Goal: Browse casually: Explore the website without a specific task or goal

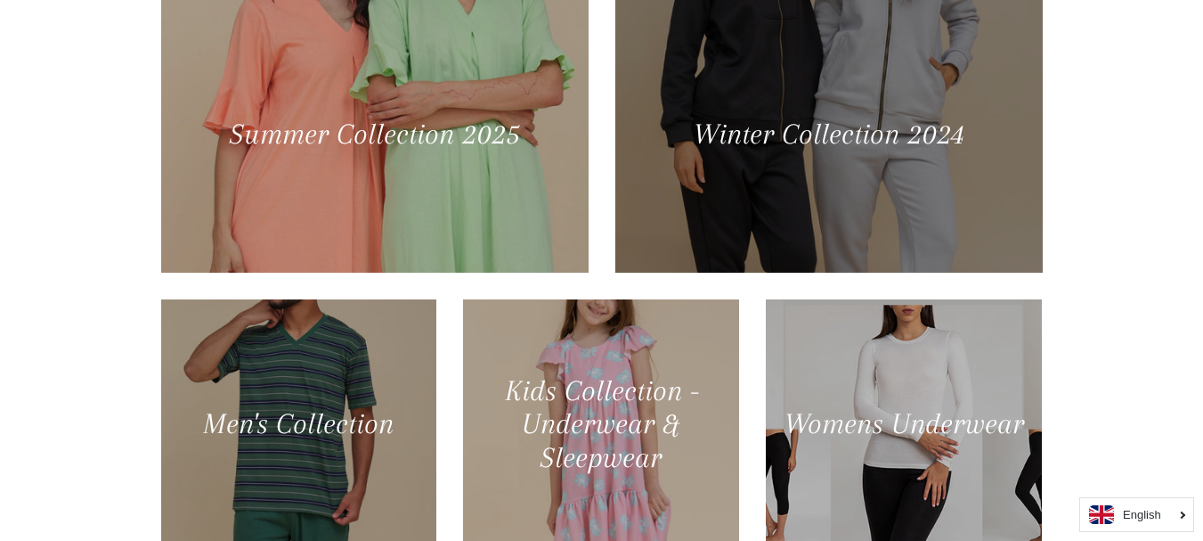
scroll to position [713, 0]
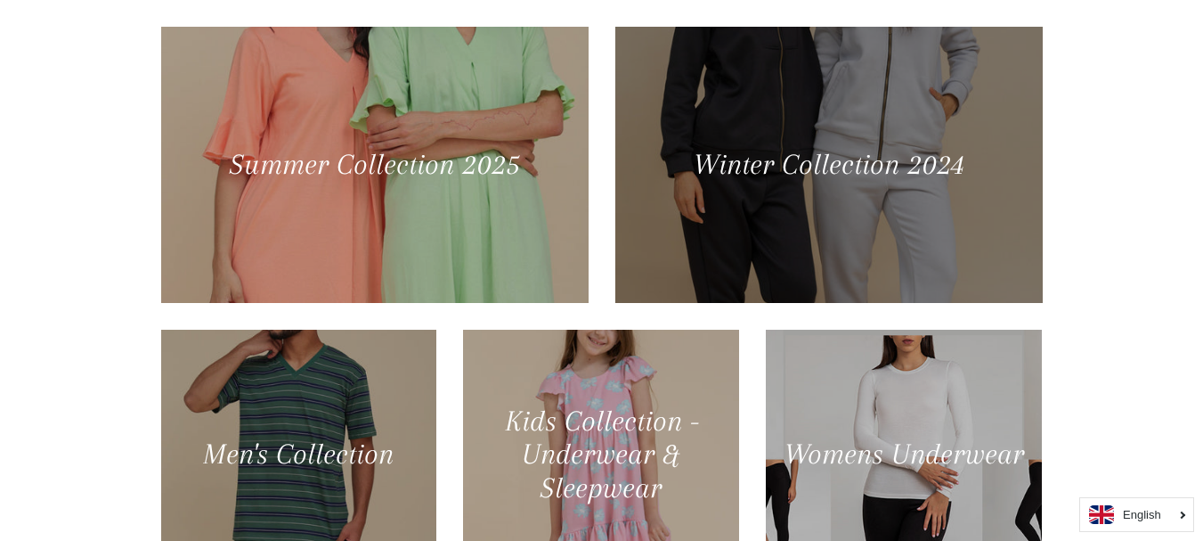
click at [802, 143] on div at bounding box center [828, 164] width 440 height 284
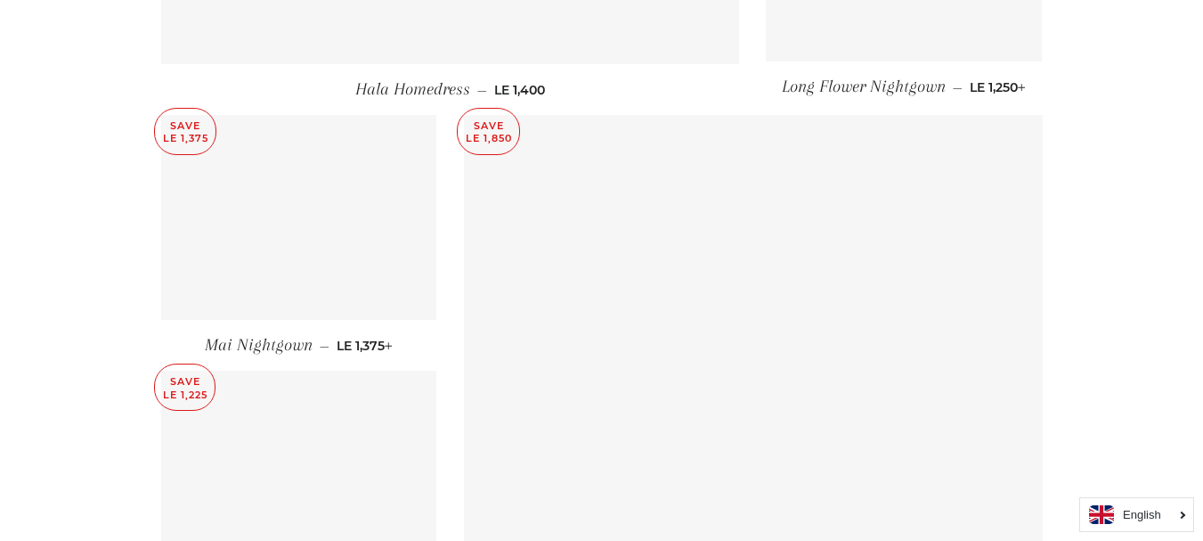
scroll to position [2227, 0]
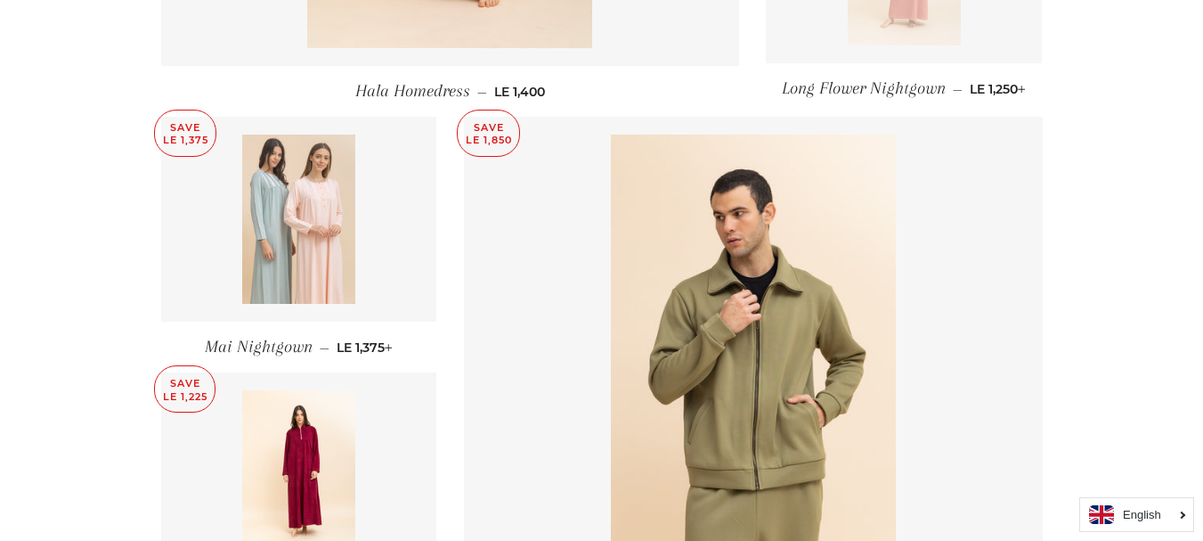
click at [300, 191] on img at bounding box center [298, 218] width 113 height 169
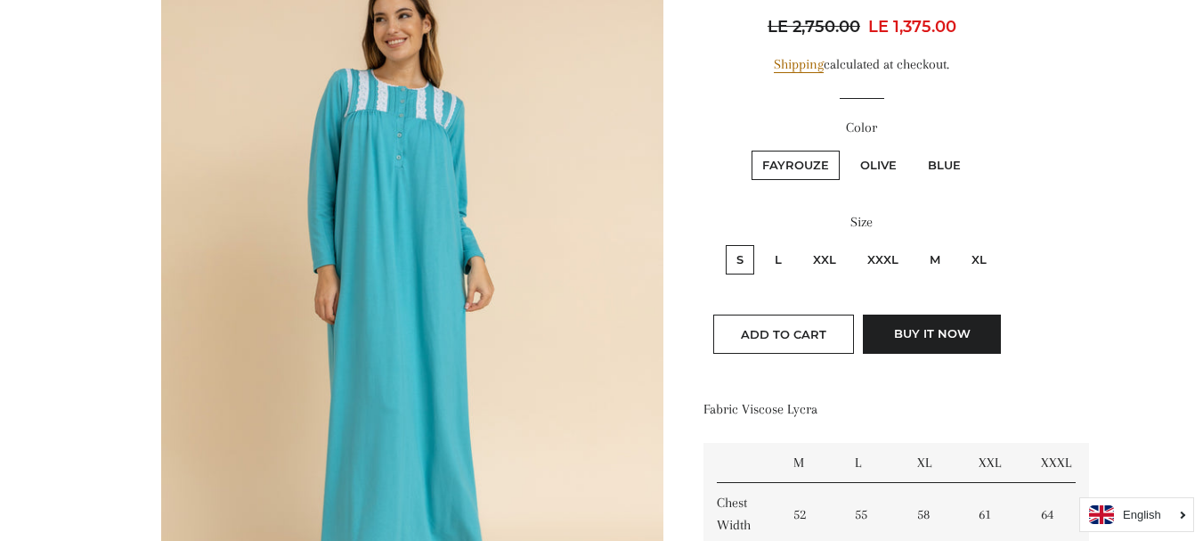
scroll to position [178, 0]
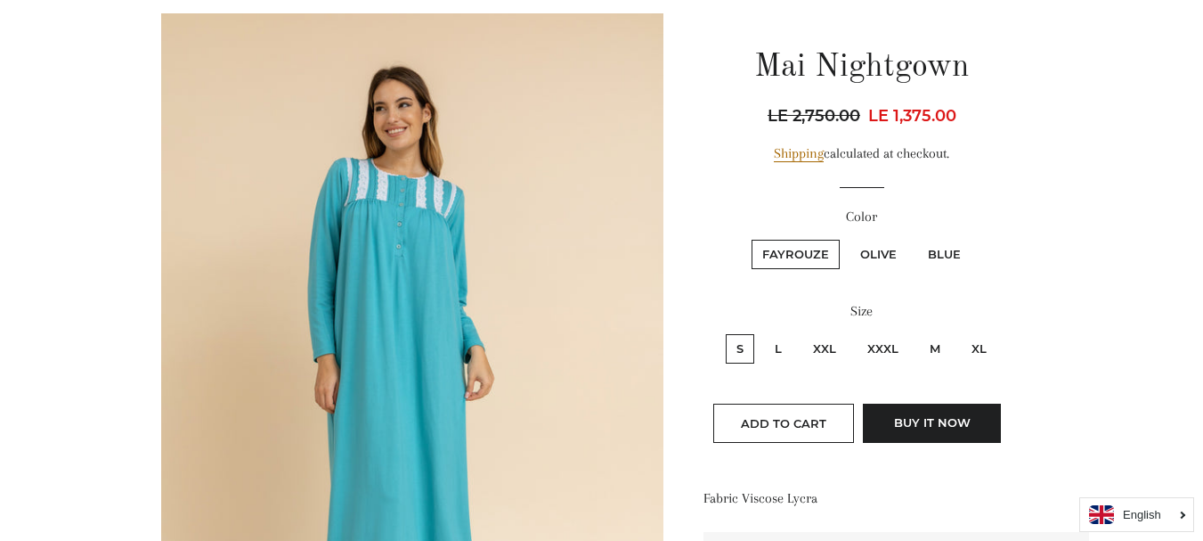
click at [896, 257] on label "Olive" at bounding box center [879, 254] width 58 height 29
click at [848, 238] on input "Olive" at bounding box center [847, 237] width 1 height 1
radio input "true"
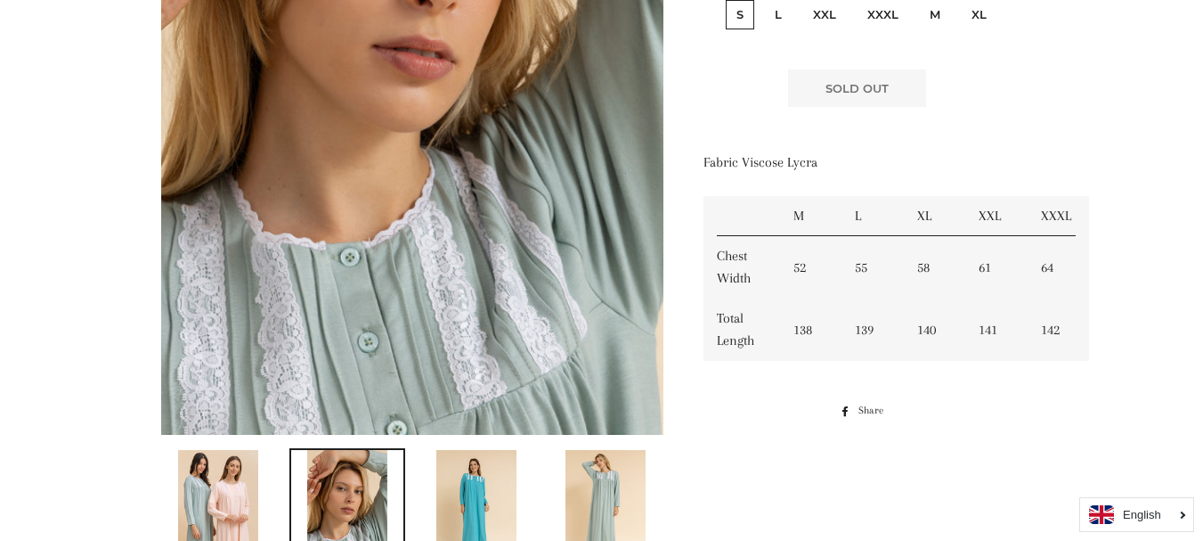
scroll to position [844, 0]
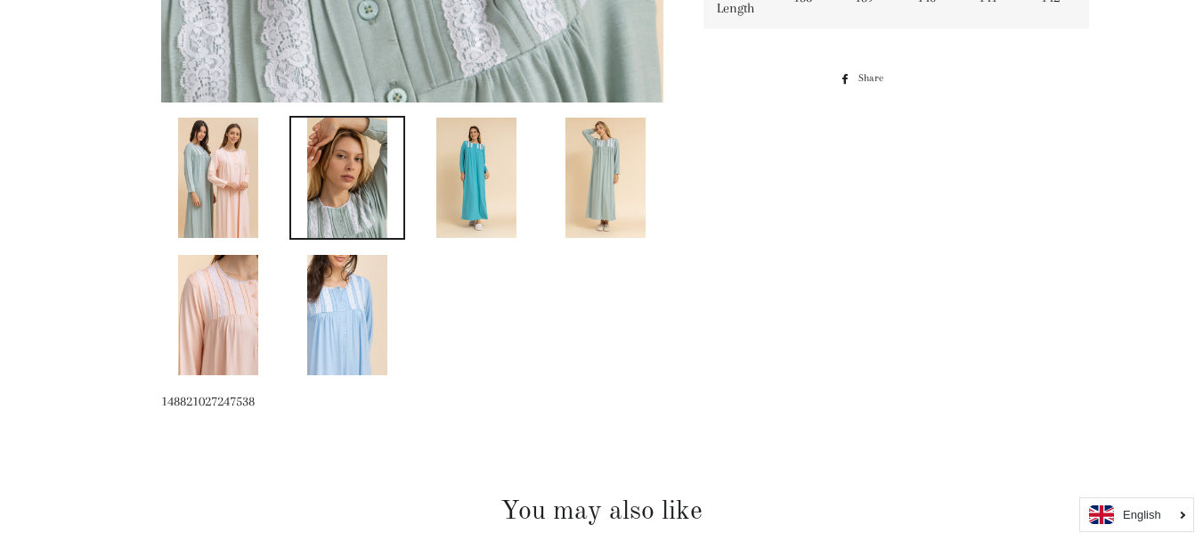
click at [353, 308] on img at bounding box center [347, 315] width 80 height 120
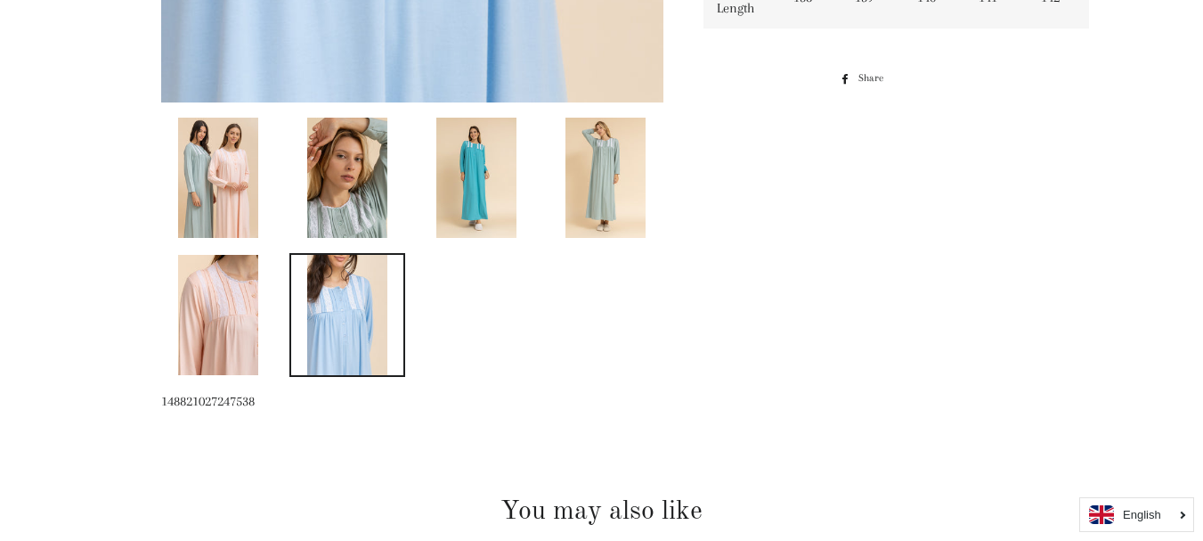
click at [495, 212] on img at bounding box center [476, 178] width 80 height 120
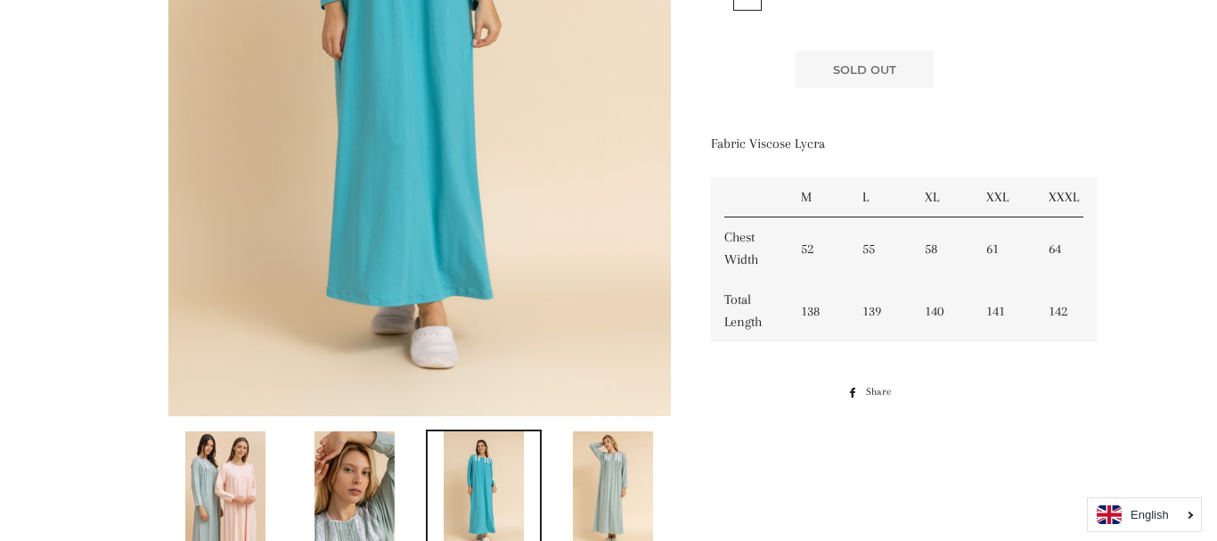
scroll to position [0, 0]
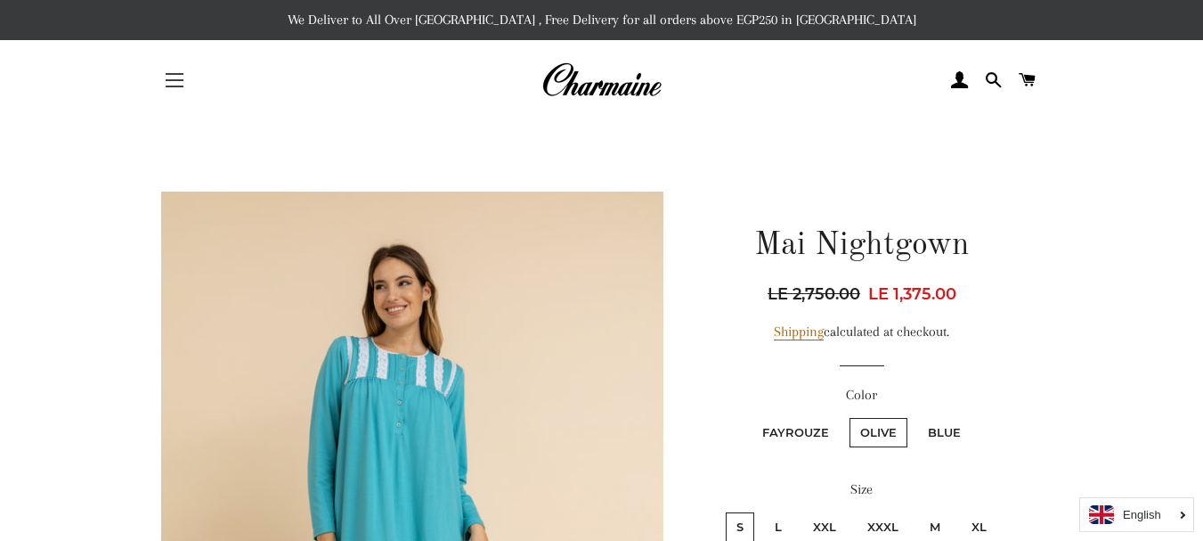
click at [172, 84] on button "Site navigation" at bounding box center [174, 80] width 45 height 45
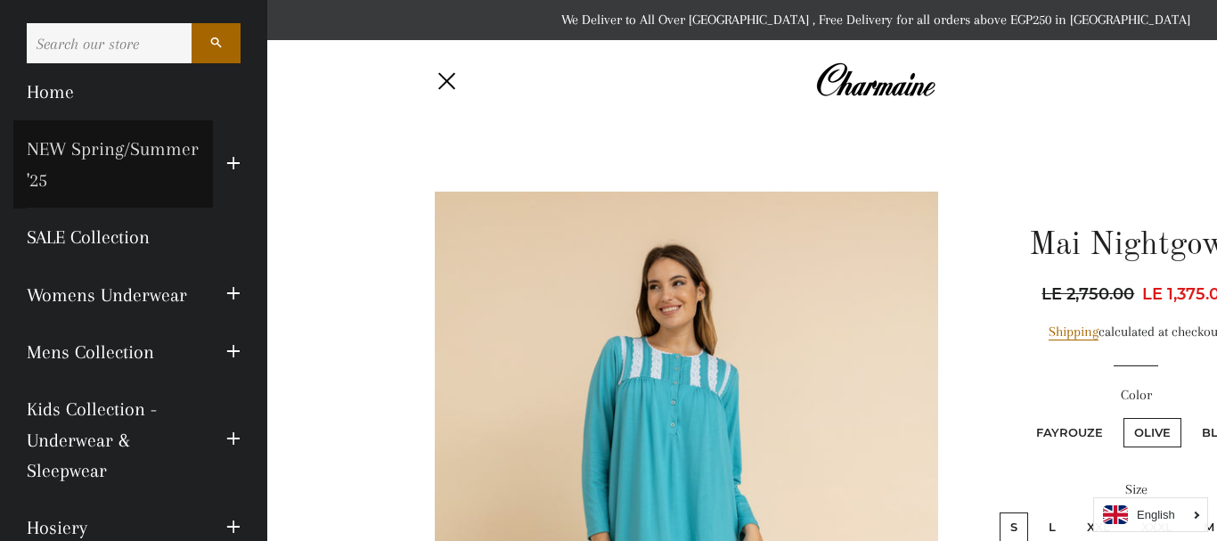
click at [64, 181] on link "NEW Spring/Summer '25" at bounding box center [113, 164] width 200 height 88
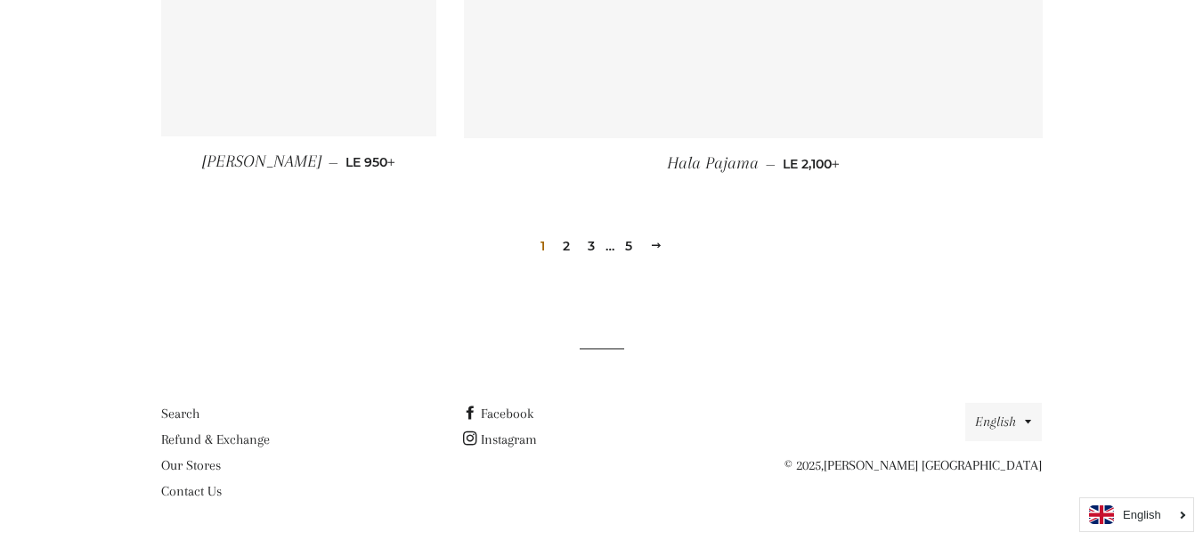
scroll to position [2630, 0]
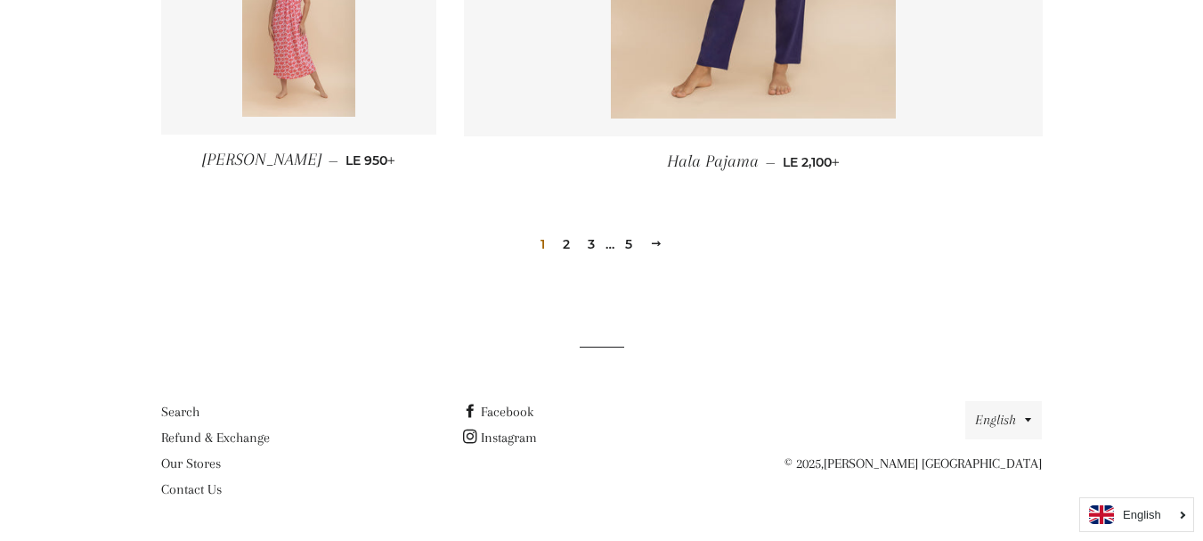
click at [565, 241] on link "2" at bounding box center [566, 244] width 21 height 27
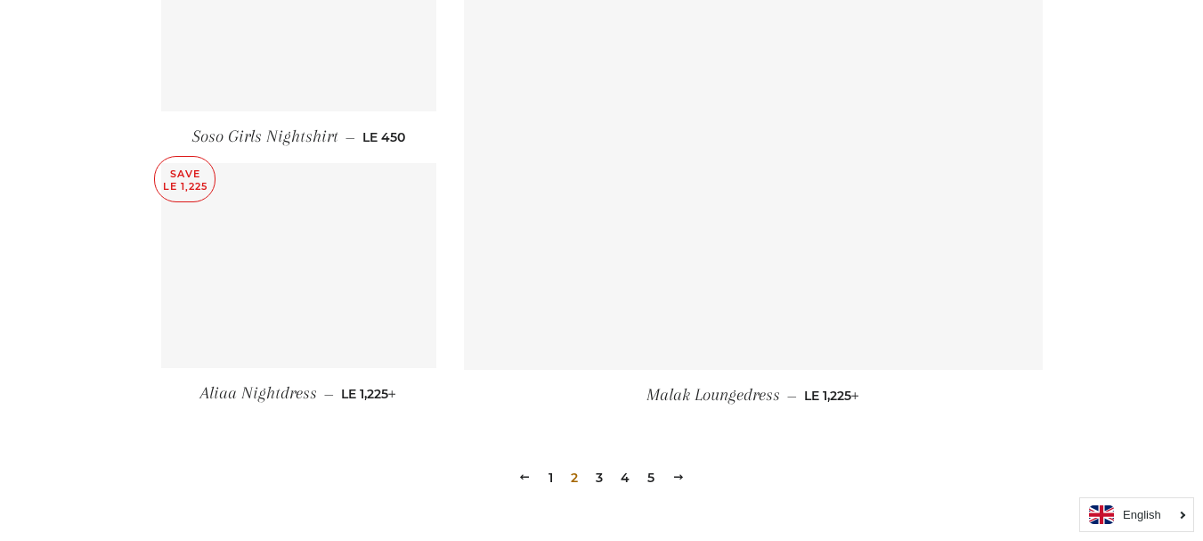
scroll to position [2405, 0]
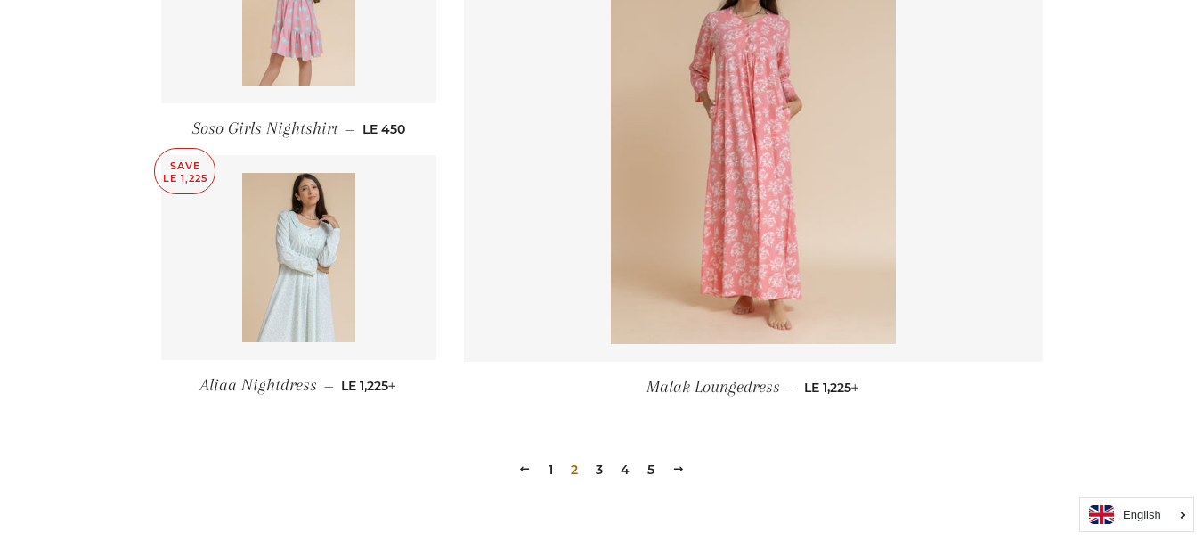
click at [601, 476] on link "3" at bounding box center [599, 469] width 21 height 27
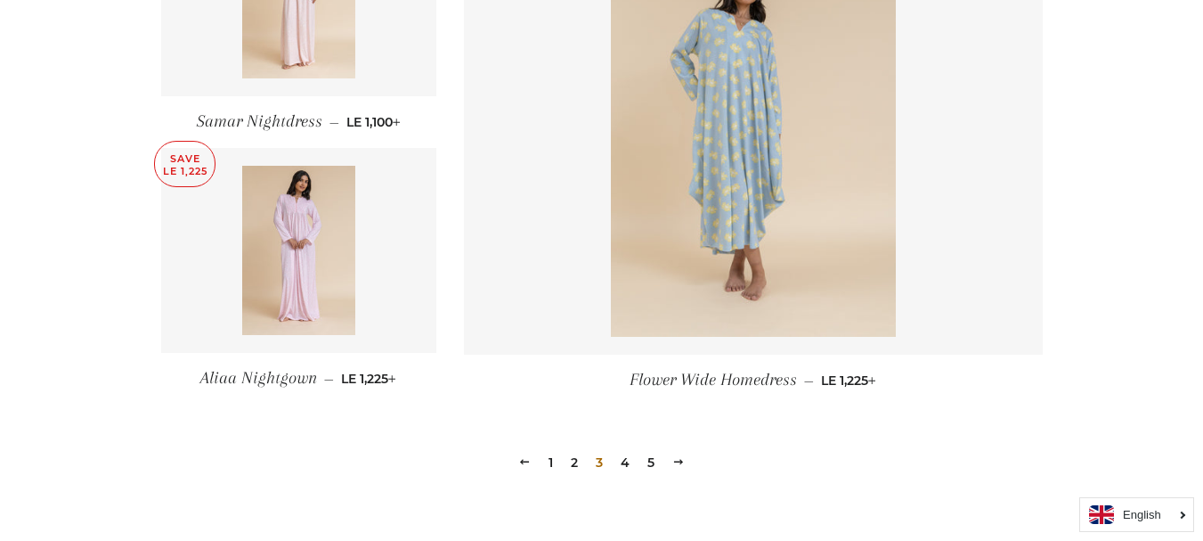
scroll to position [2494, 0]
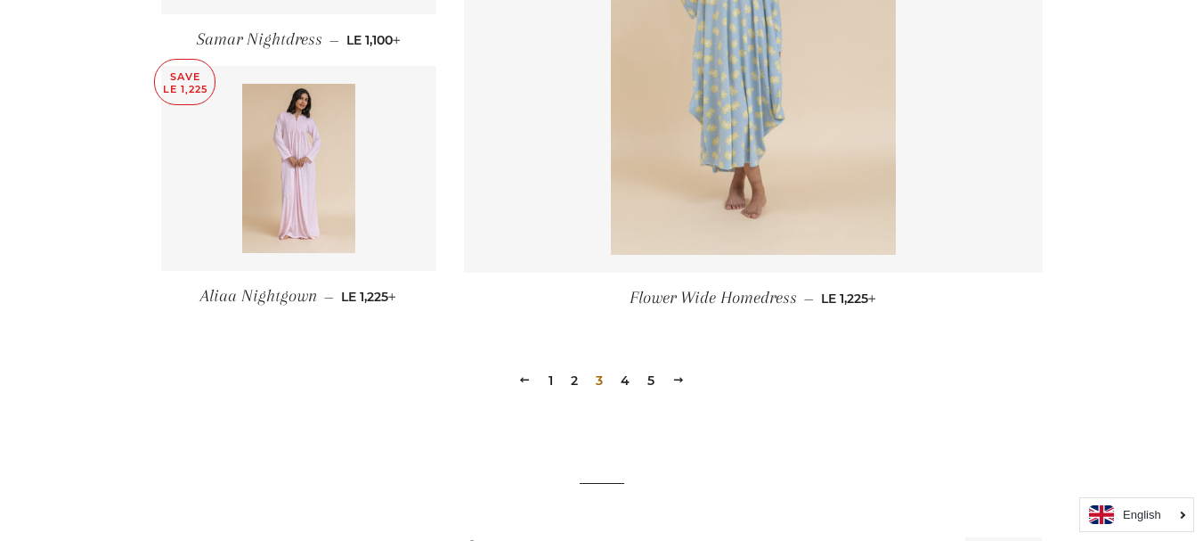
click at [624, 379] on link "4" at bounding box center [625, 380] width 23 height 27
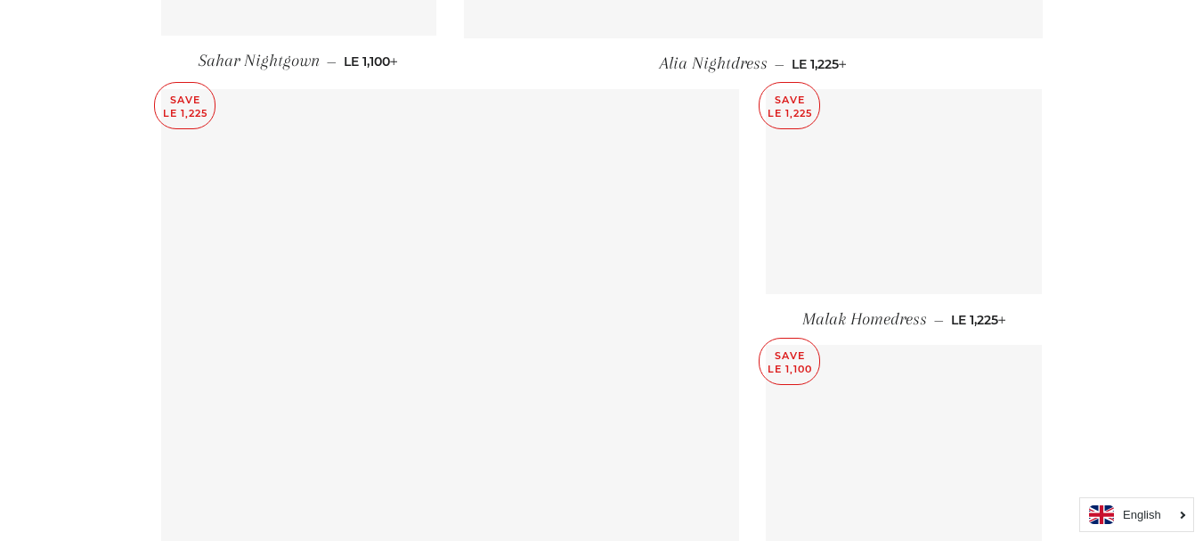
scroll to position [1692, 0]
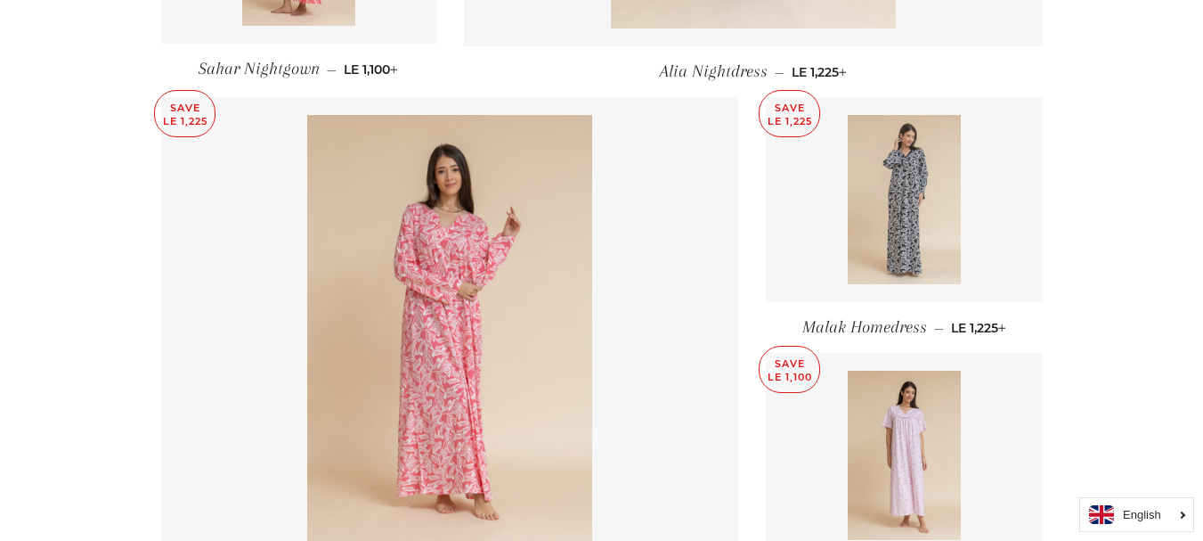
click at [860, 207] on img at bounding box center [904, 199] width 113 height 169
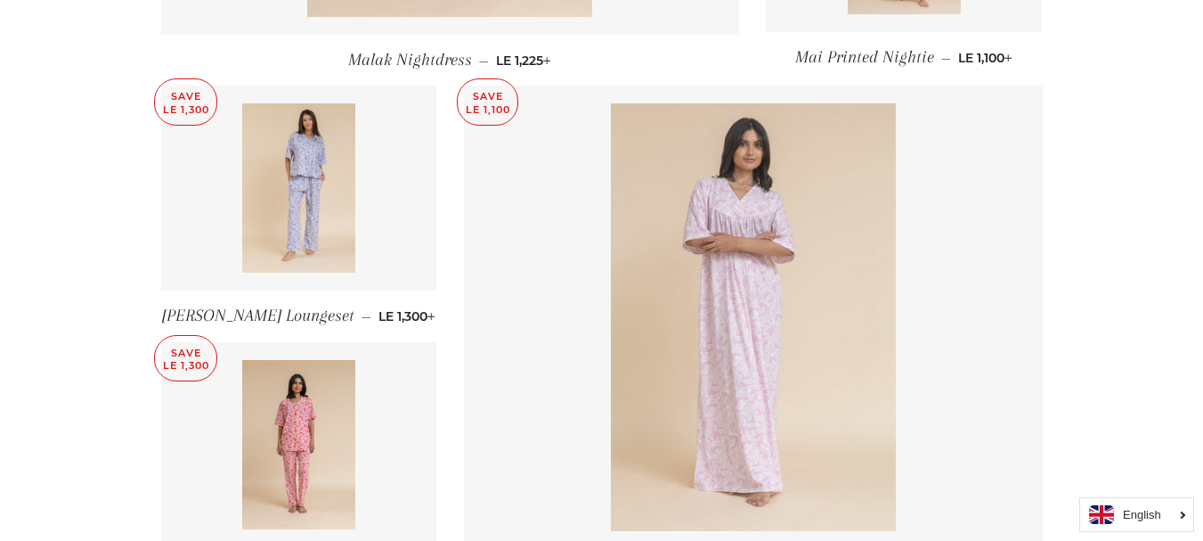
scroll to position [2494, 0]
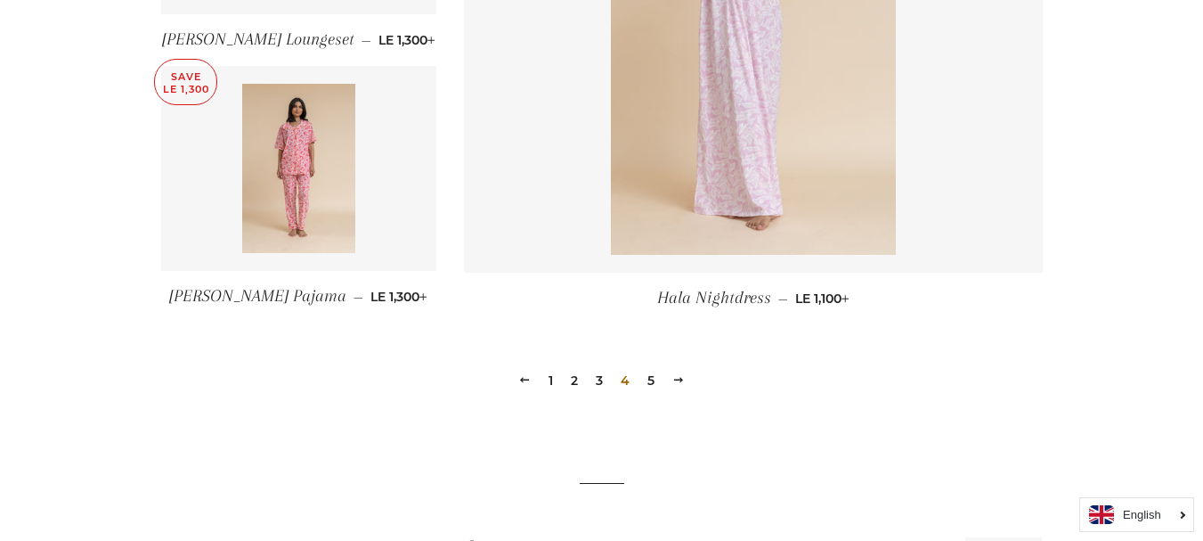
click at [657, 382] on link "5" at bounding box center [650, 380] width 21 height 27
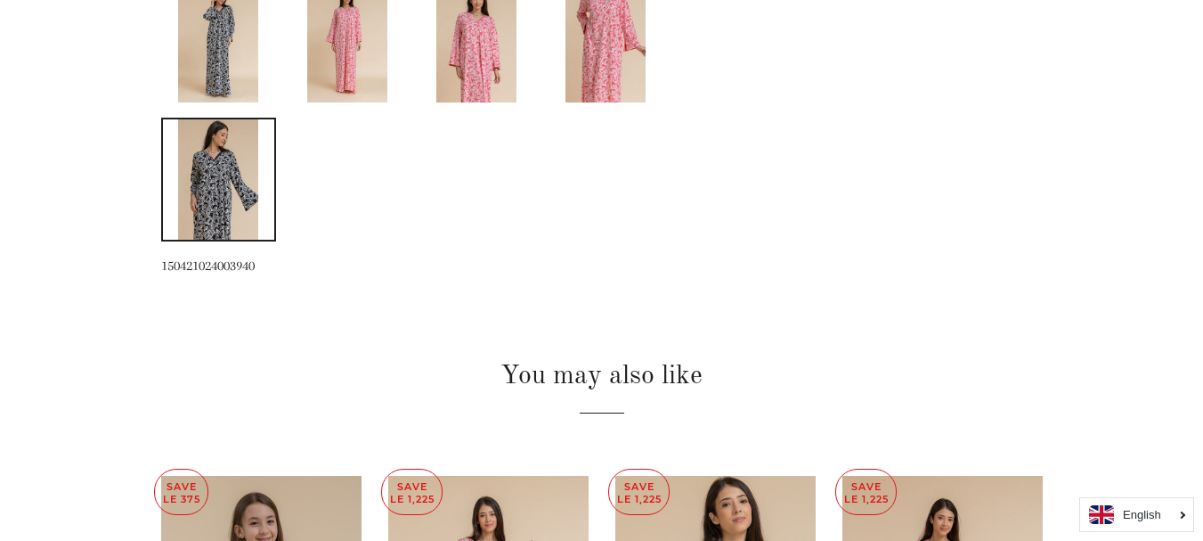
scroll to position [178, 0]
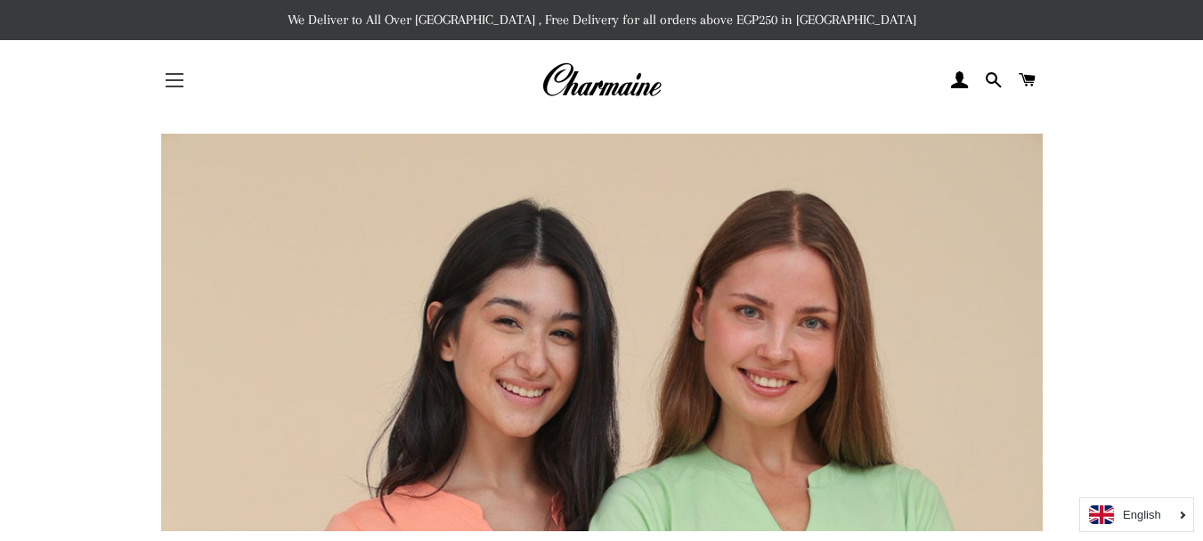
click at [170, 86] on button "Site navigation" at bounding box center [174, 80] width 45 height 45
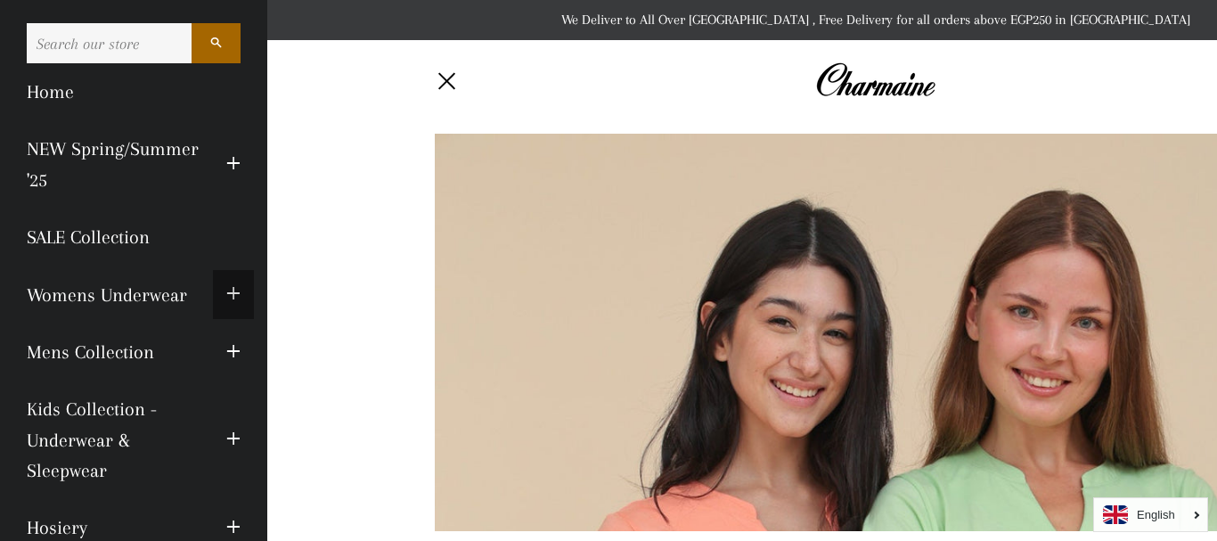
click at [226, 286] on span "button" at bounding box center [233, 294] width 14 height 22
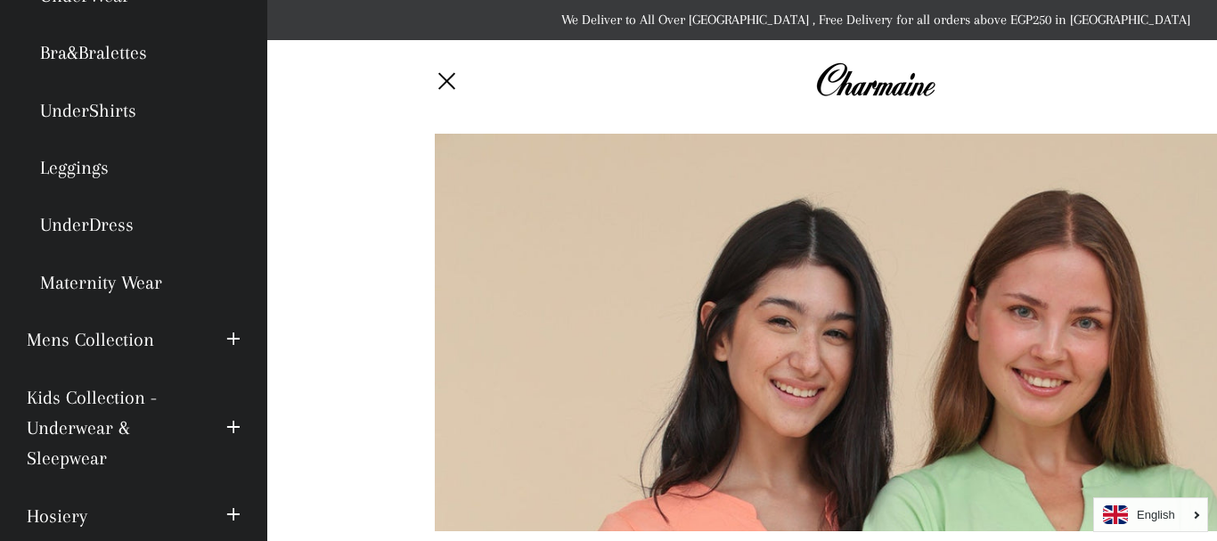
scroll to position [534, 0]
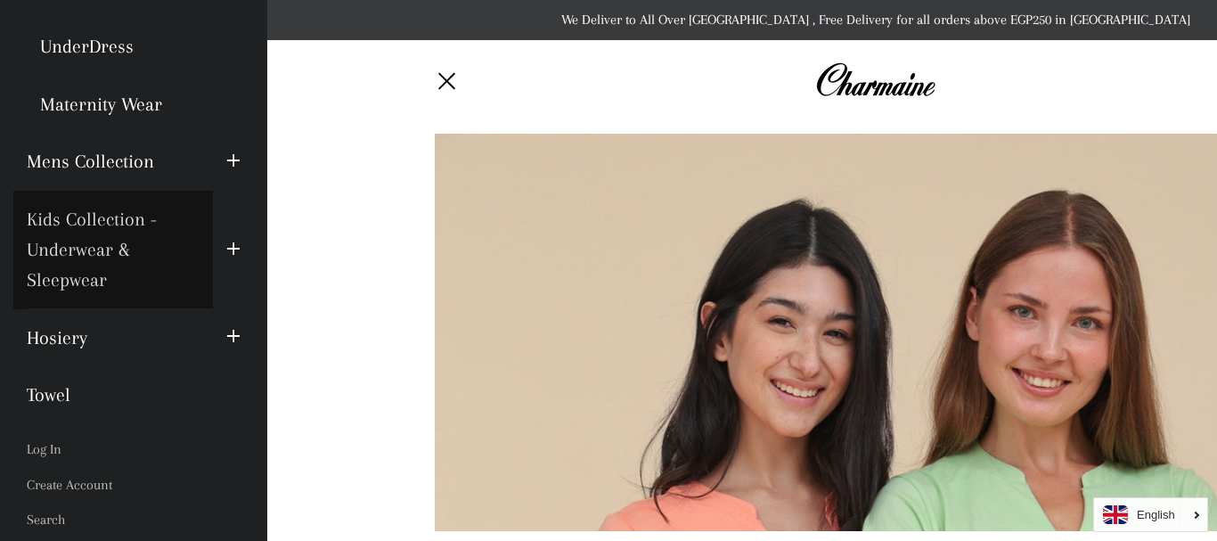
click at [180, 250] on link "Kids Collection - Underwear & Sleepwear" at bounding box center [113, 250] width 200 height 118
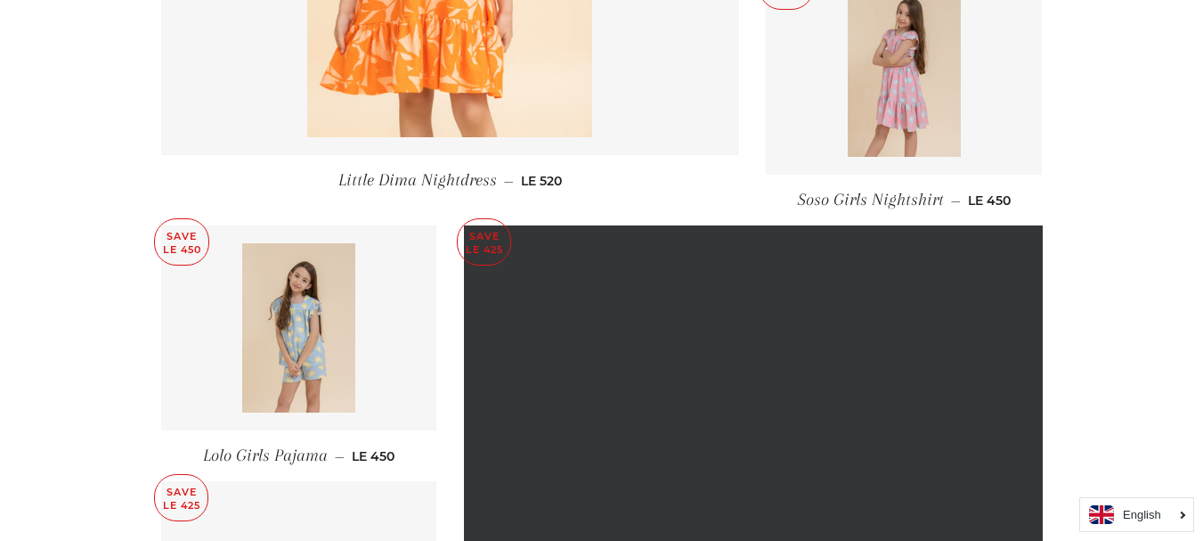
scroll to position [2583, 0]
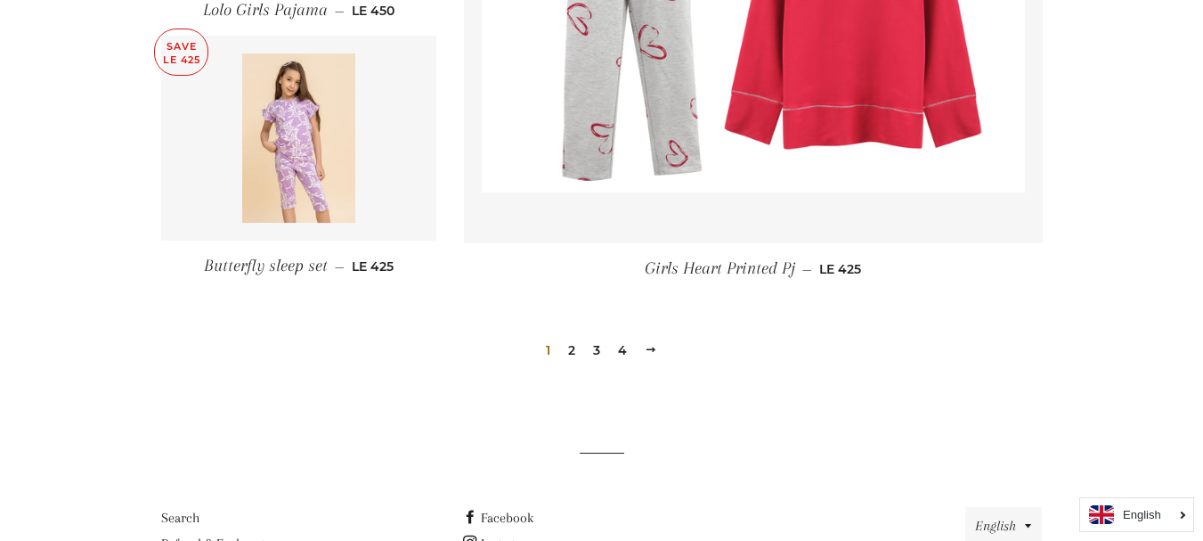
click at [590, 349] on link "3" at bounding box center [596, 350] width 21 height 27
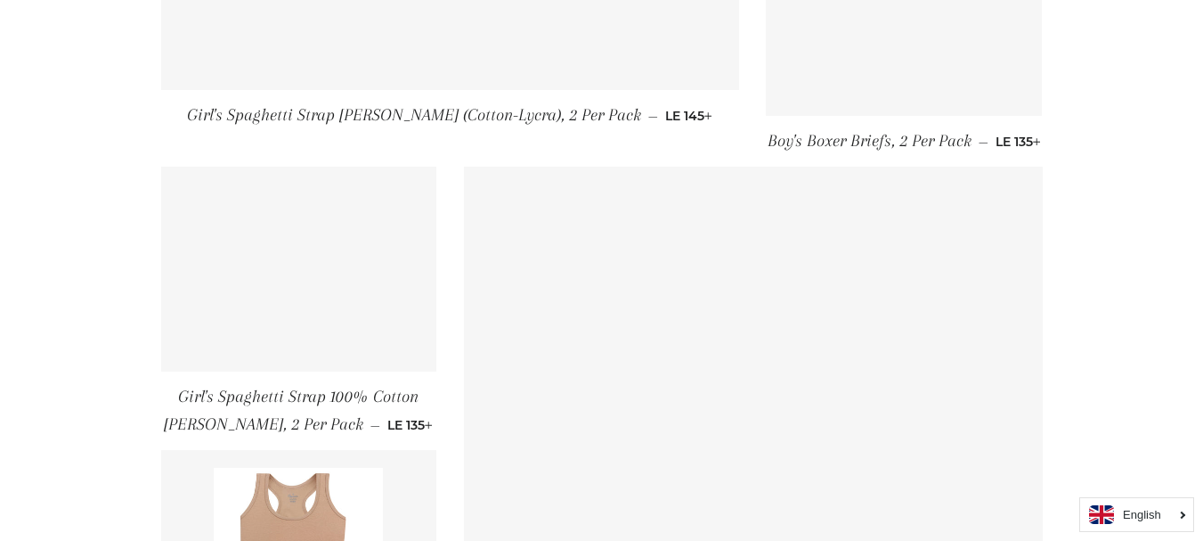
scroll to position [2583, 0]
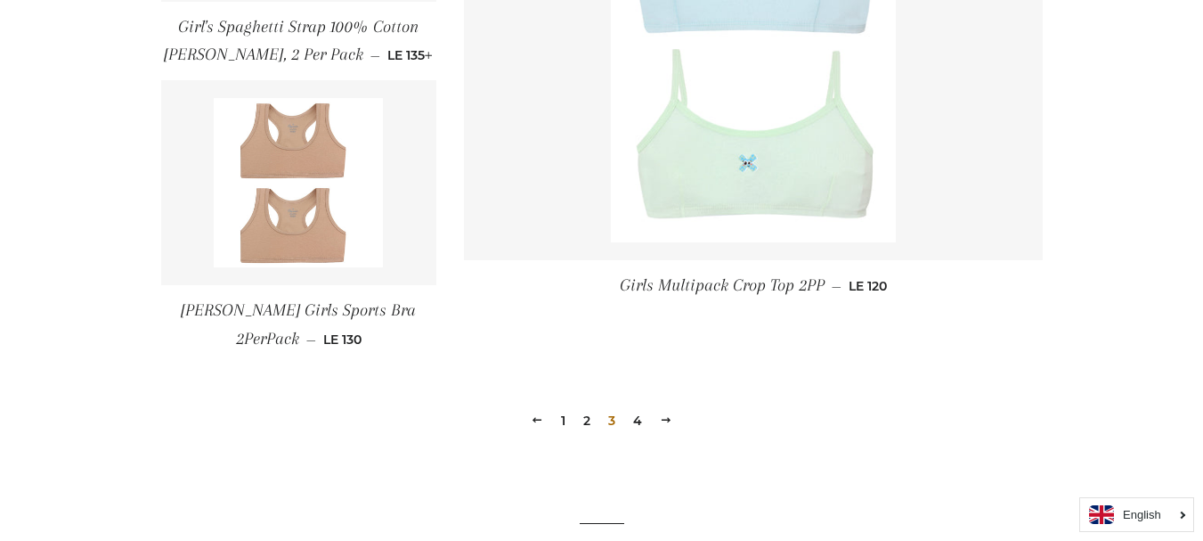
click at [640, 420] on link "4" at bounding box center [637, 420] width 23 height 27
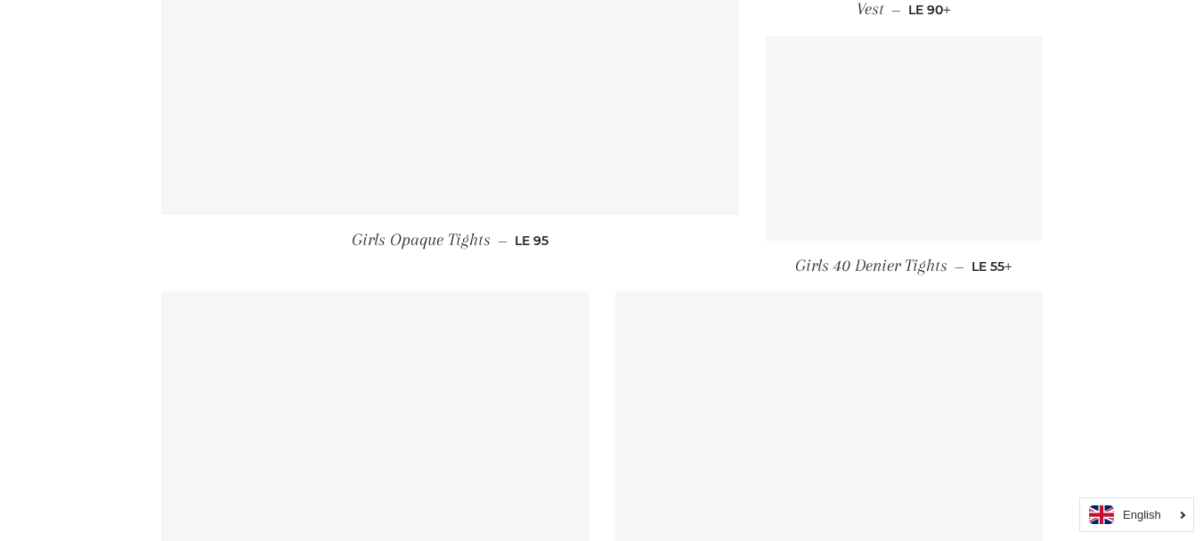
scroll to position [2405, 0]
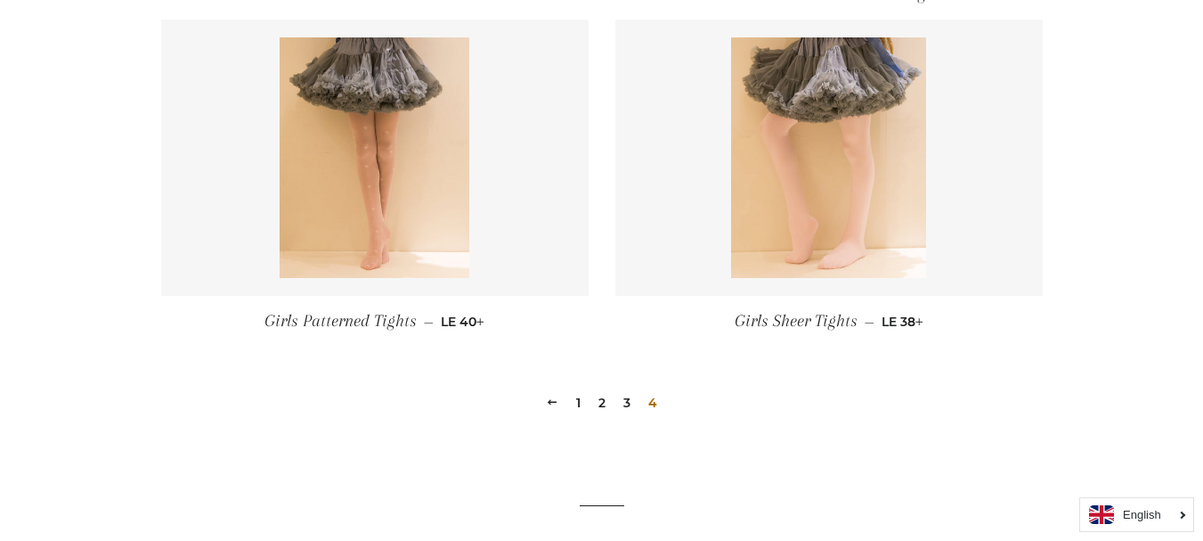
click at [602, 395] on link "2" at bounding box center [601, 402] width 21 height 27
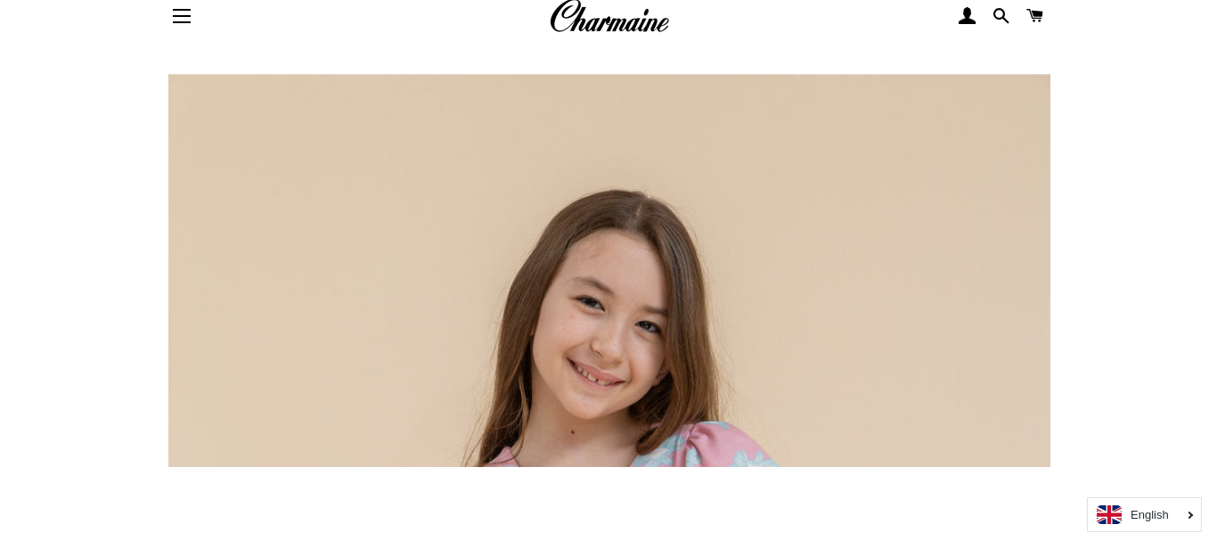
scroll to position [0, 0]
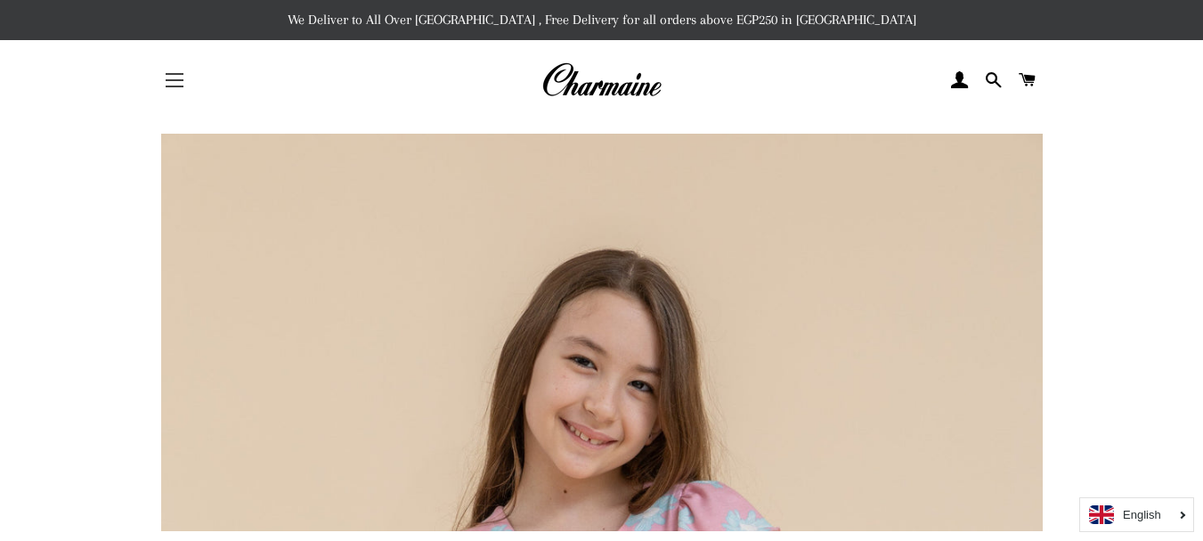
click at [181, 81] on span "button" at bounding box center [175, 80] width 18 height 2
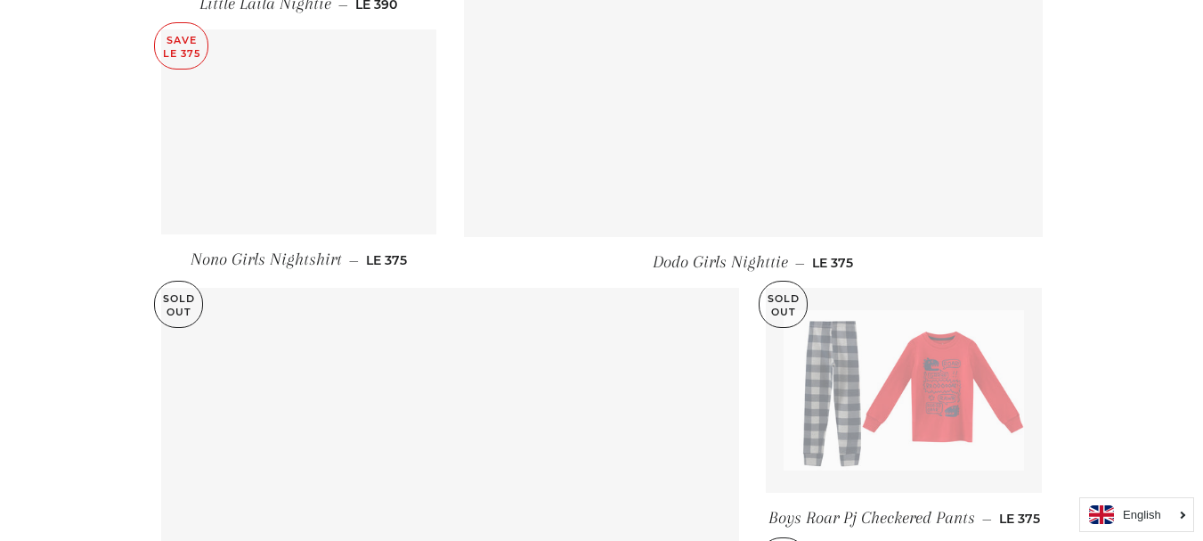
scroll to position [1514, 0]
